Goal: Task Accomplishment & Management: Use online tool/utility

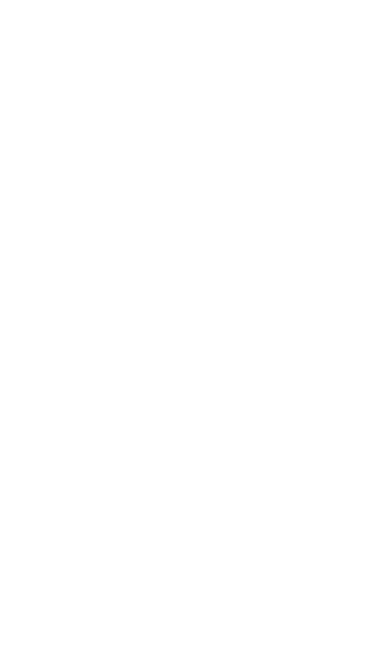
scroll to position [81, 0]
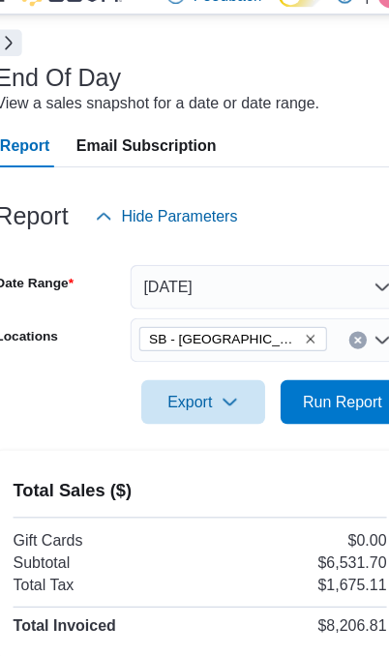
scroll to position [89, 0]
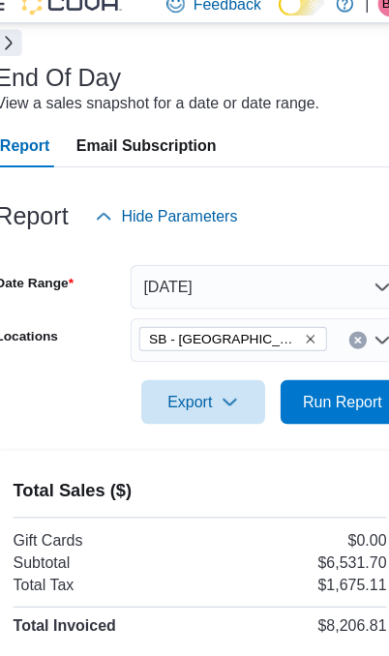
click at [285, 303] on icon "Remove SB - Federal Heights from selection in this group" at bounding box center [291, 309] width 12 height 12
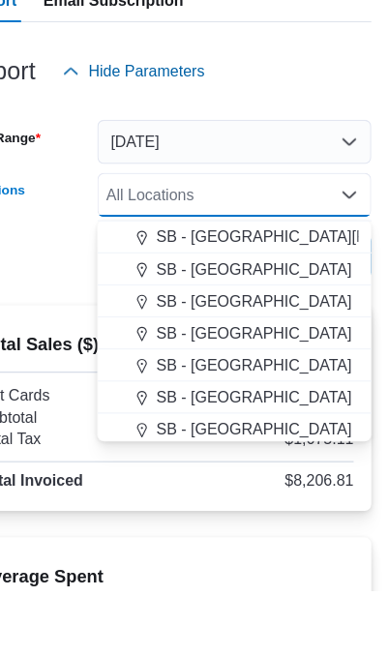
scroll to position [456, 0]
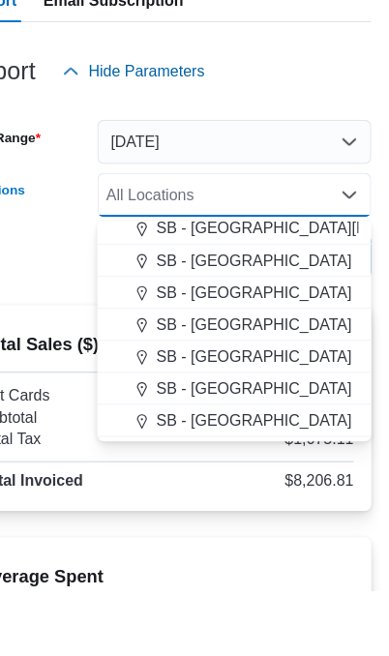
click at [248, 385] on div "SB - [GEOGRAPHIC_DATA]" at bounding box center [253, 394] width 217 height 19
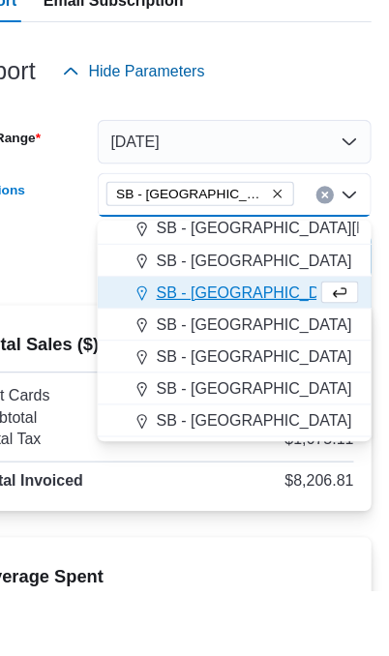
click at [40, 383] on div at bounding box center [194, 394] width 358 height 23
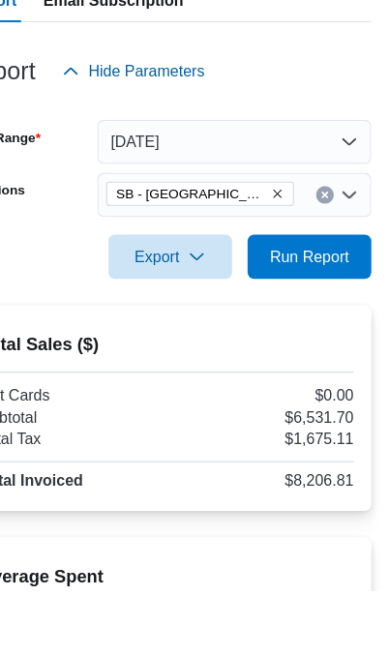
scroll to position [217, 0]
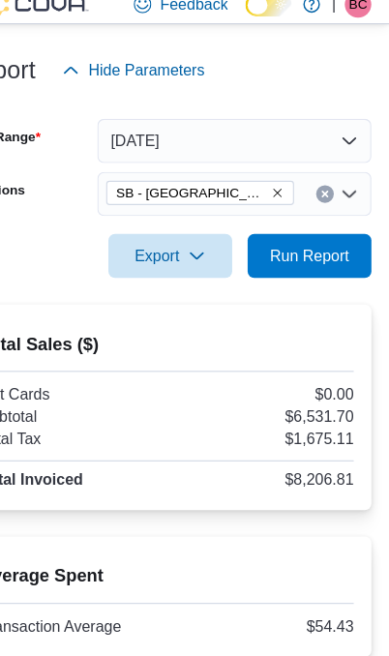
click at [282, 238] on span "Run Report" at bounding box center [319, 236] width 85 height 39
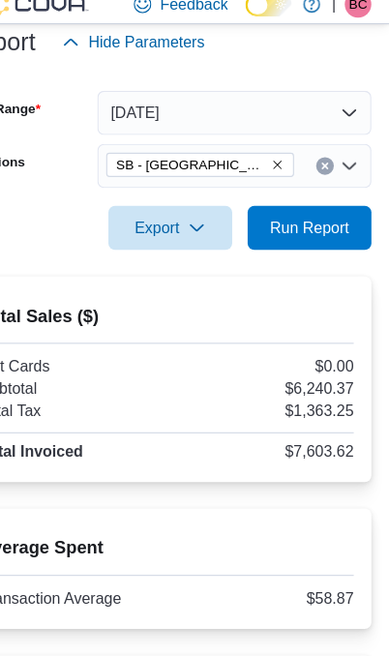
scroll to position [245, 0]
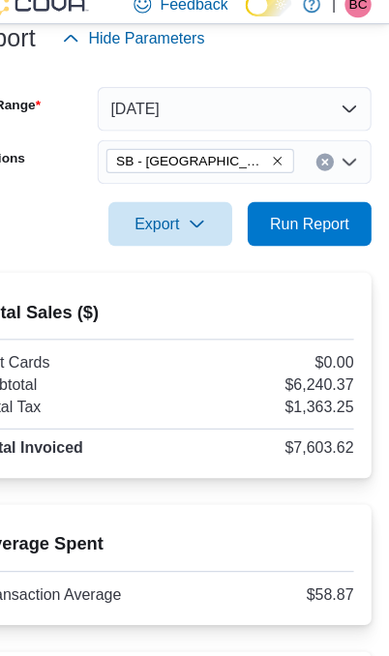
click at [285, 147] on icon "Remove SB - Glendale from selection in this group" at bounding box center [291, 153] width 12 height 12
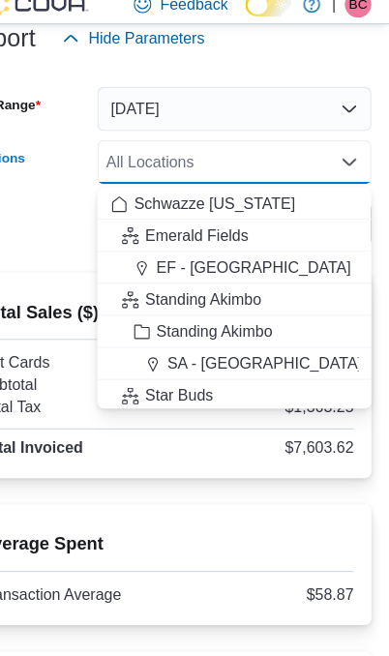
scroll to position [227, 0]
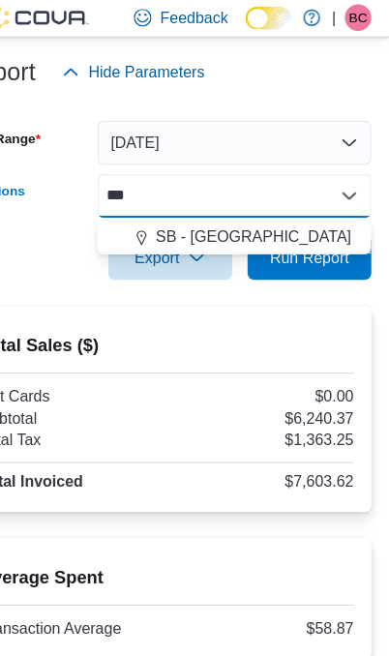
type input "***"
click at [253, 213] on span "SB - [GEOGRAPHIC_DATA]" at bounding box center [270, 206] width 171 height 19
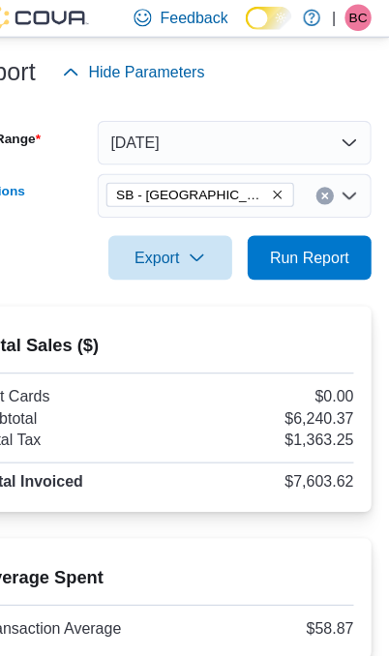
click at [49, 286] on div "Total Sales ($) Gift Cards $0.00 Subtotal $6,240.37 Total Tax $1,363.25 Total I…" at bounding box center [194, 357] width 327 height 149
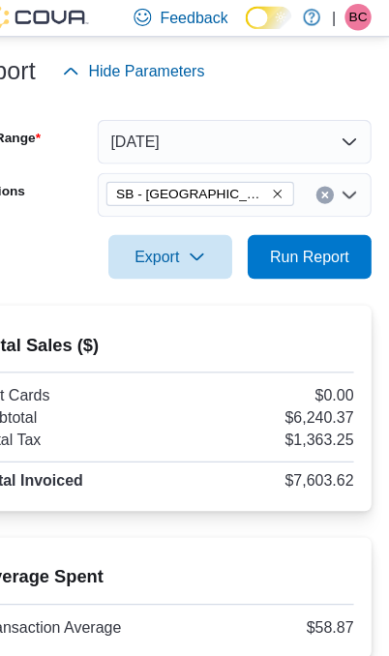
click at [292, 234] on span "Run Report" at bounding box center [319, 225] width 70 height 19
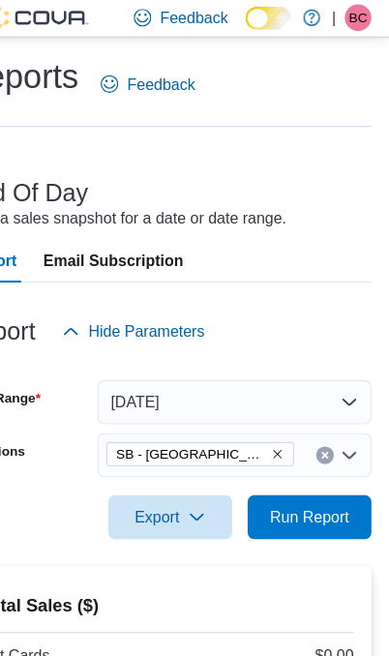
click at [285, 401] on icon "Remove SB - Federal Heights from selection in this group" at bounding box center [291, 398] width 12 height 12
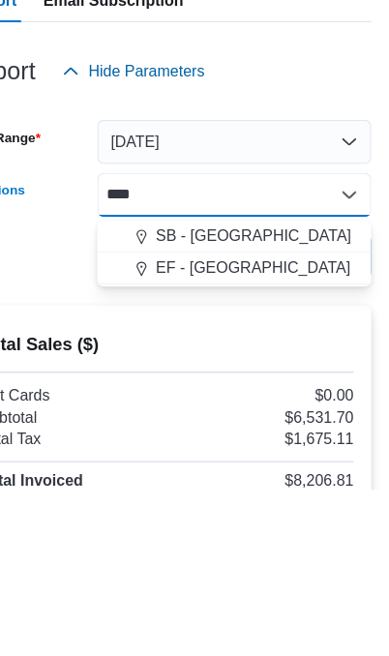
type input "****"
click at [243, 425] on div "SB - [GEOGRAPHIC_DATA]" at bounding box center [253, 434] width 217 height 19
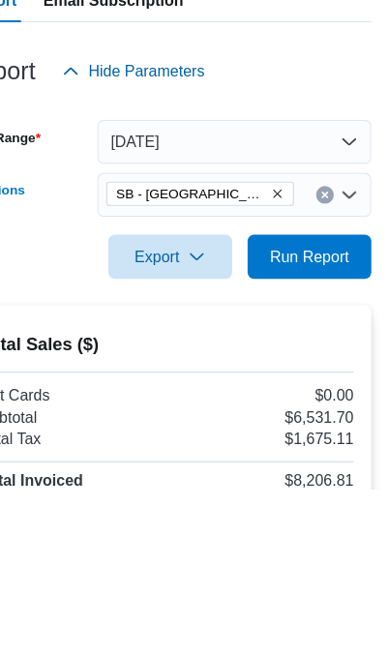
click at [46, 511] on div "Total Sales ($) Gift Cards $0.00 Subtotal $6,531.70 Total Tax $1,675.11 Total I…" at bounding box center [194, 585] width 327 height 149
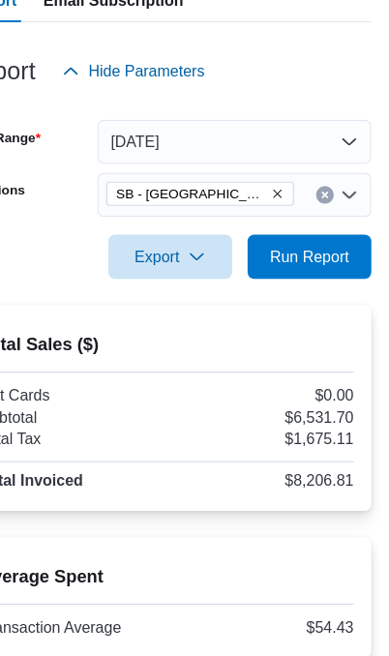
click at [277, 287] on span "Run Report" at bounding box center [319, 306] width 85 height 39
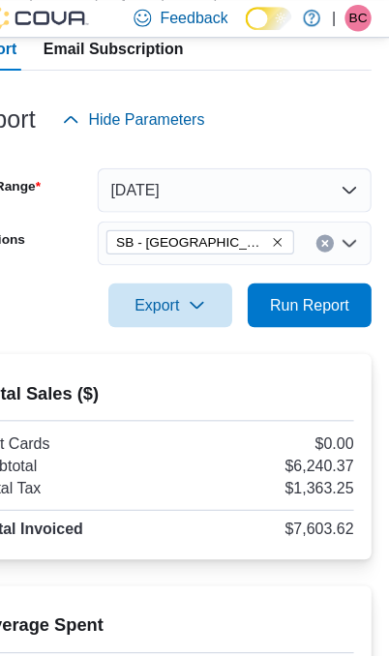
scroll to position [185, 0]
